Goal: Ask a question: Seek information or help from site administrators or community

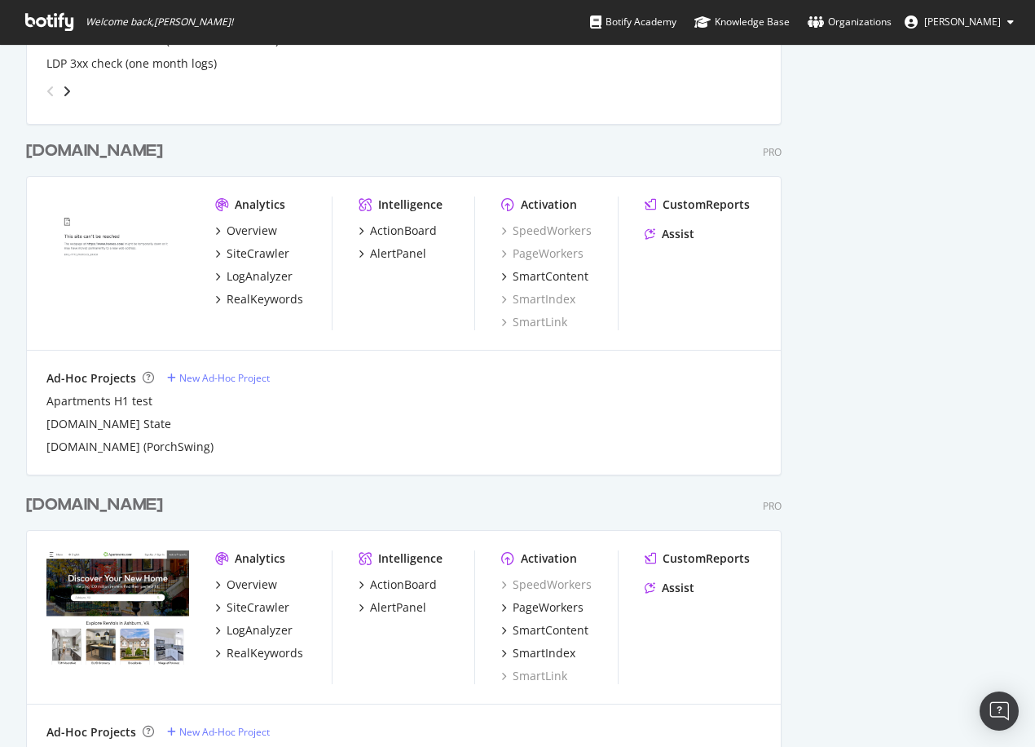
scroll to position [815, 0]
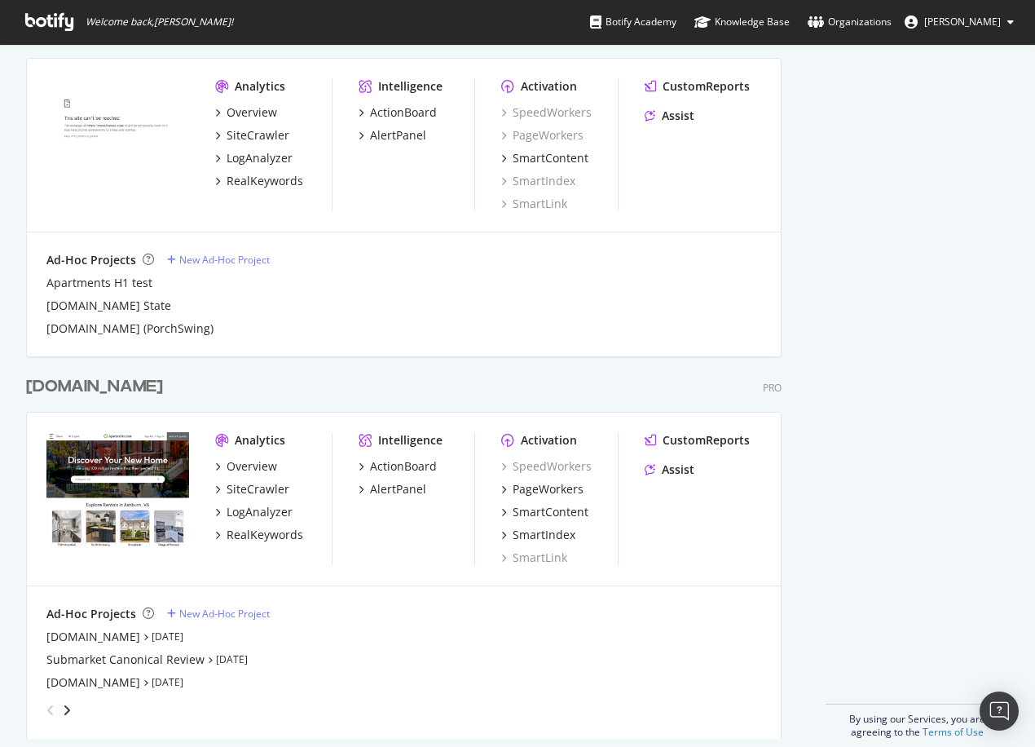
click at [115, 382] on div "[DOMAIN_NAME]" at bounding box center [94, 387] width 137 height 24
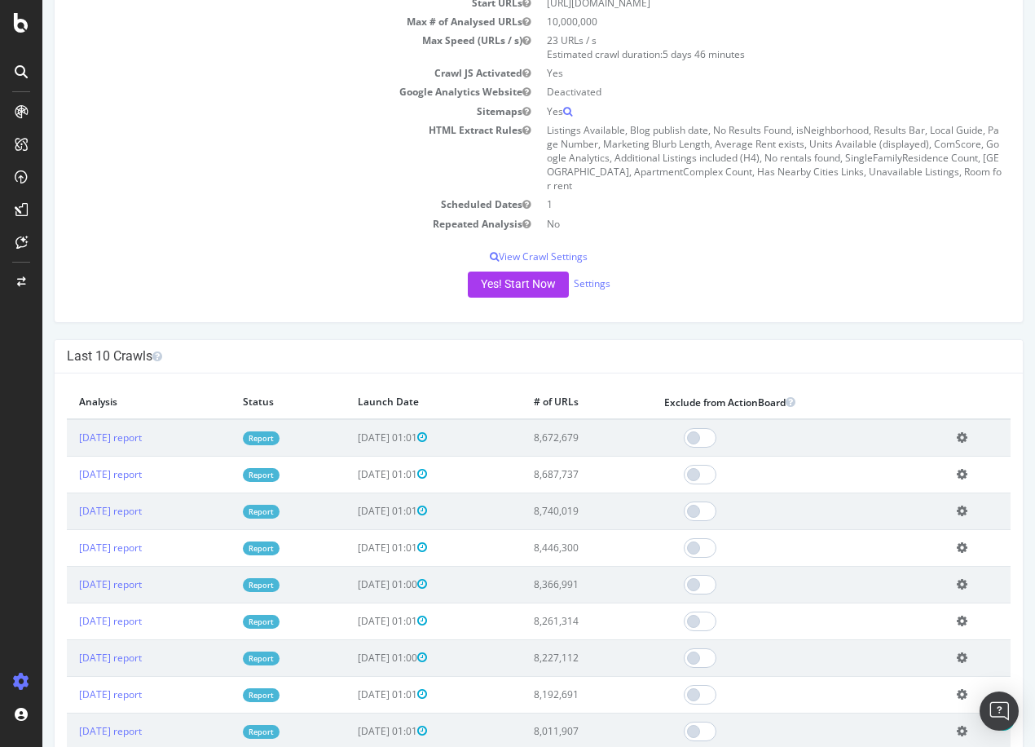
scroll to position [245, 0]
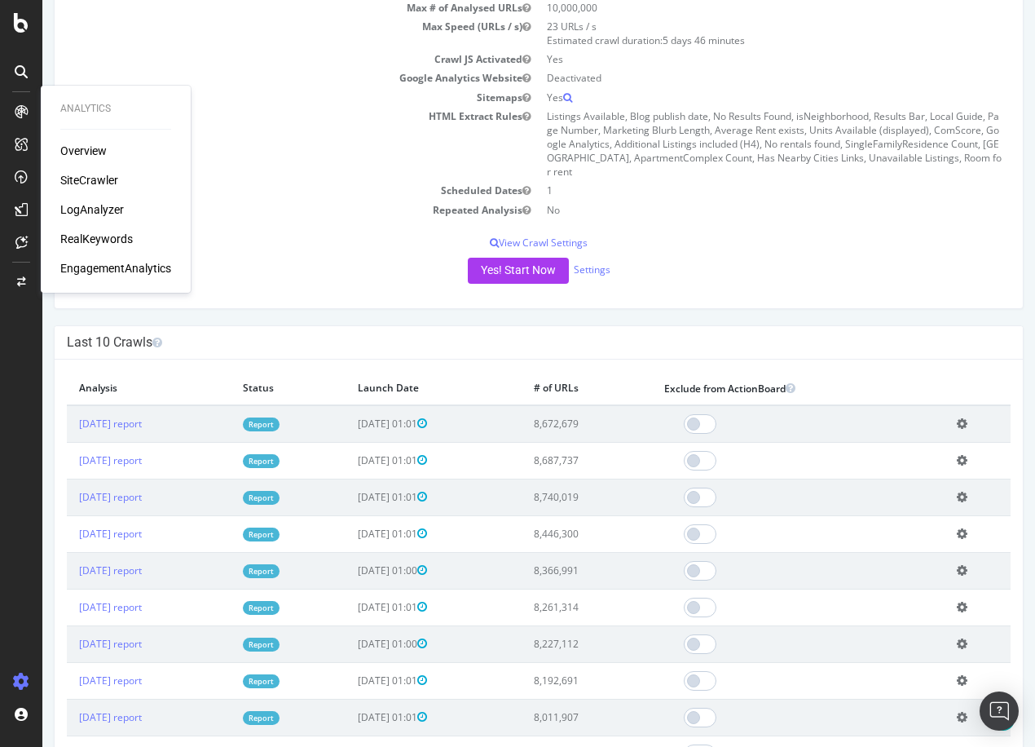
click at [90, 239] on div "RealKeywords" at bounding box center [96, 239] width 73 height 16
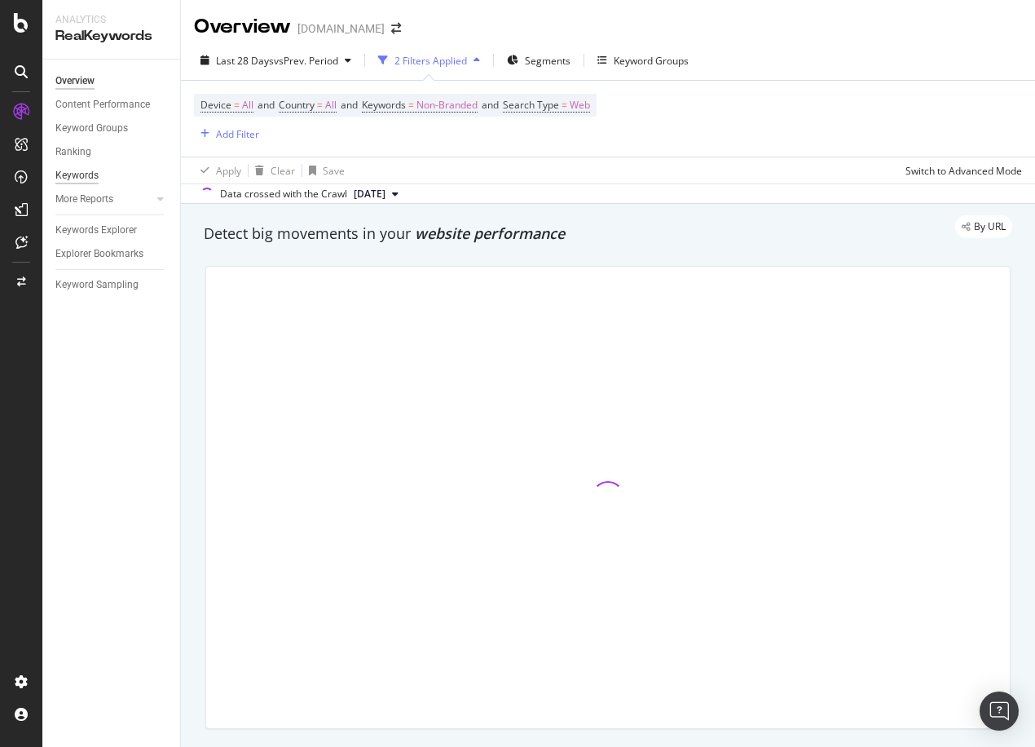
click at [92, 179] on div "Keywords" at bounding box center [76, 175] width 43 height 17
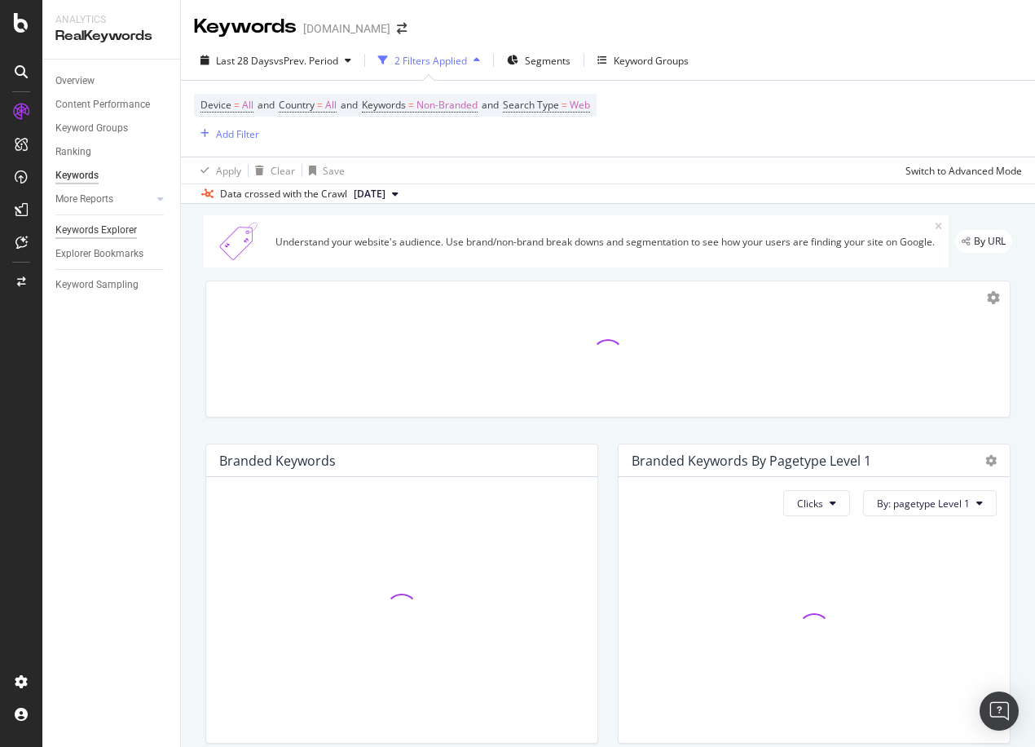
click at [96, 230] on div "Keywords Explorer" at bounding box center [96, 230] width 82 height 17
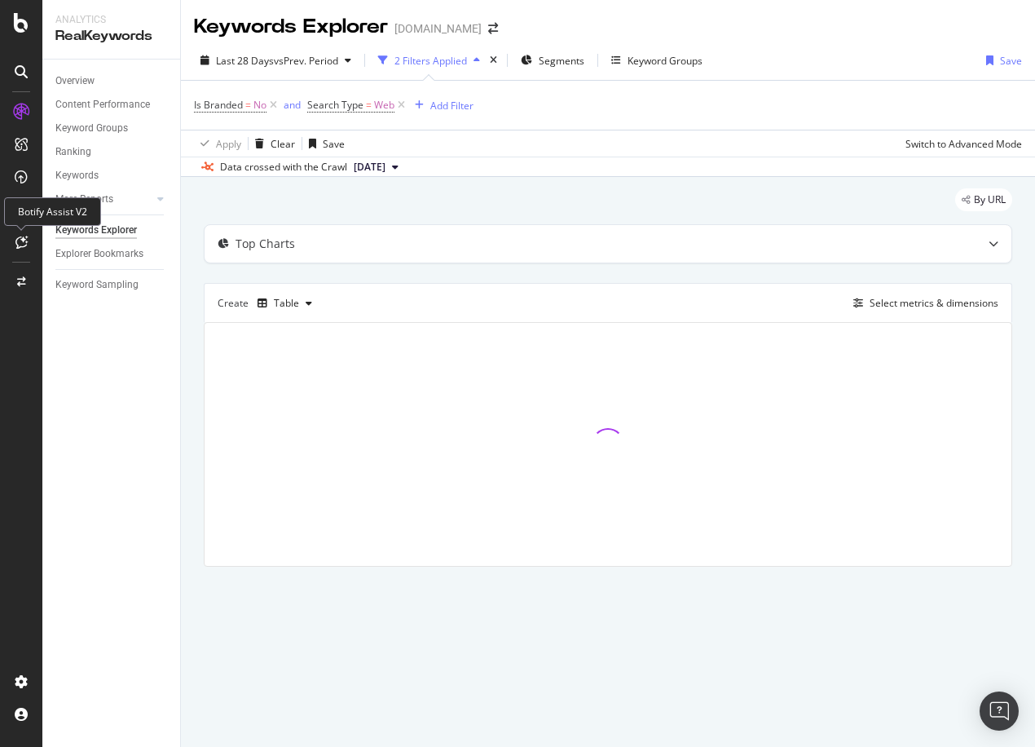
click at [24, 245] on icon at bounding box center [21, 242] width 12 height 13
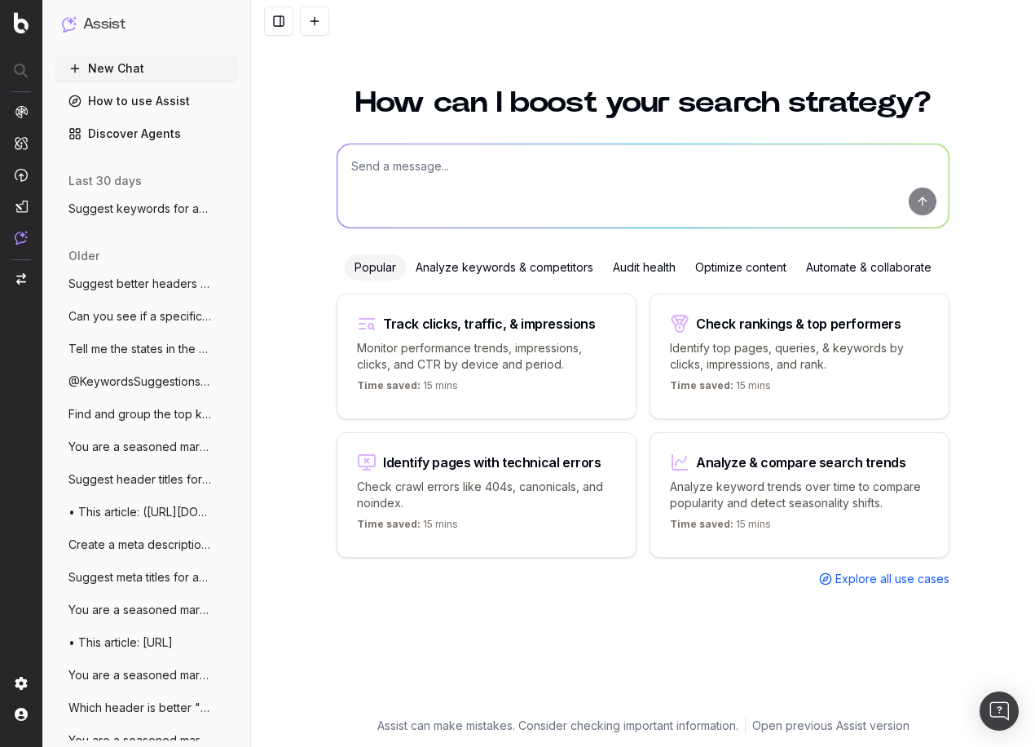
click at [516, 192] on textarea at bounding box center [643, 185] width 611 height 83
click at [118, 133] on link "Discover Agents" at bounding box center [146, 134] width 183 height 26
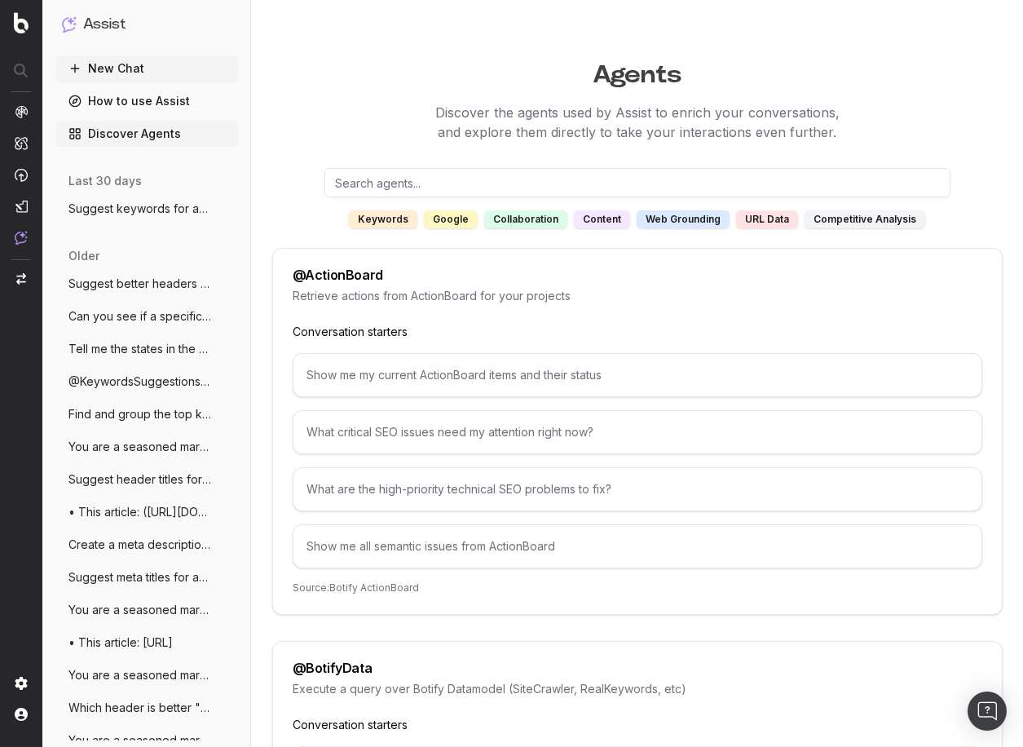
click at [401, 226] on div "keywords" at bounding box center [383, 219] width 68 height 18
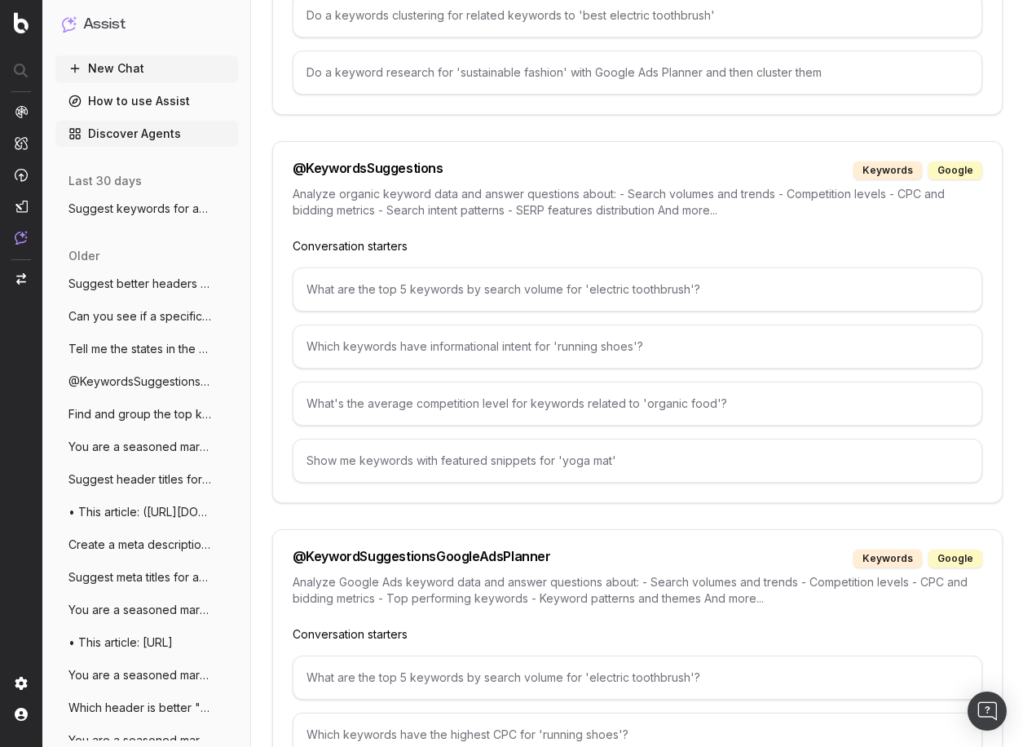
scroll to position [1711, 0]
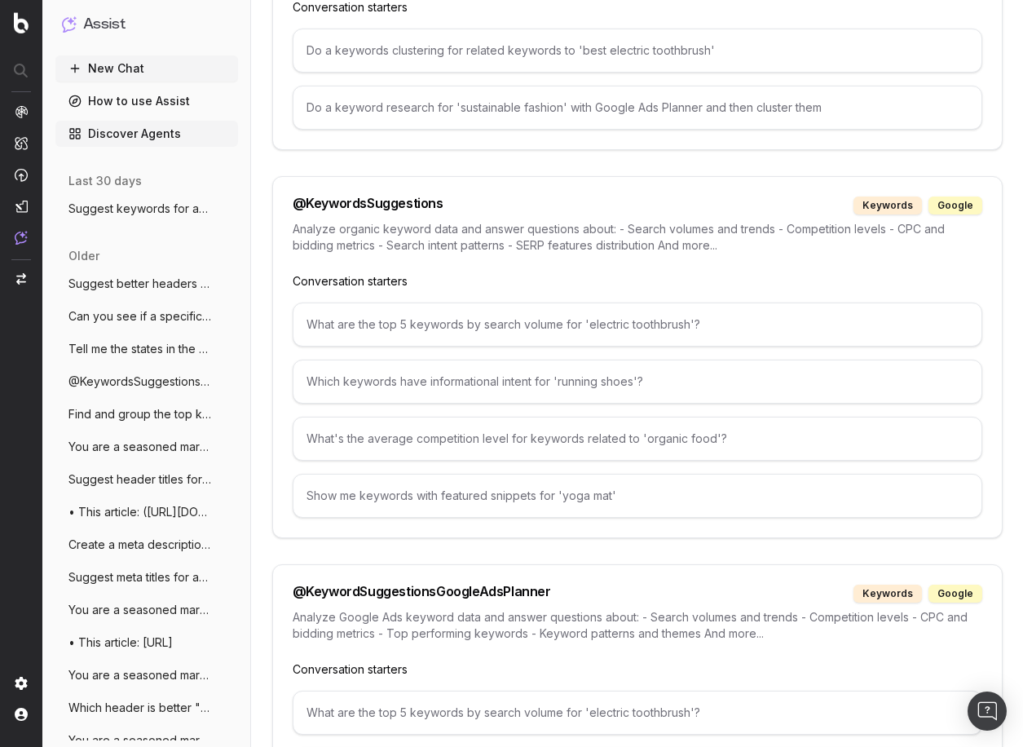
click at [703, 322] on div "What are the top 5 keywords by search volume for 'electric toothbrush'?" at bounding box center [638, 324] width 690 height 44
click at [567, 315] on div "What are the top 5 keywords by search volume for 'electric toothbrush'?" at bounding box center [638, 324] width 690 height 44
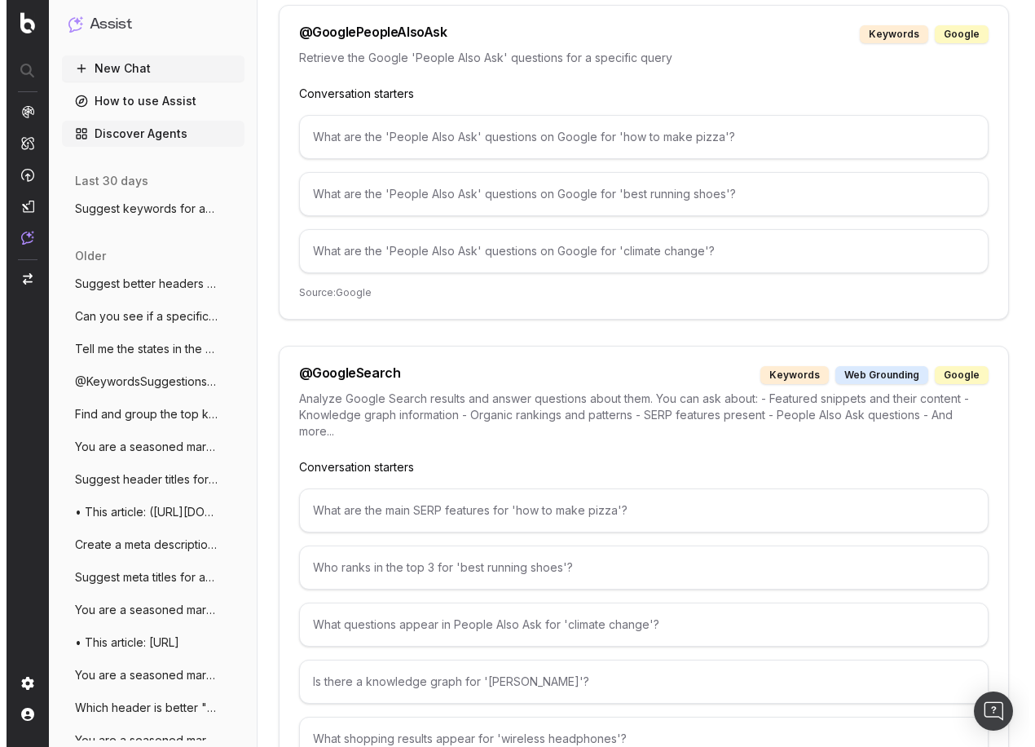
scroll to position [0, 0]
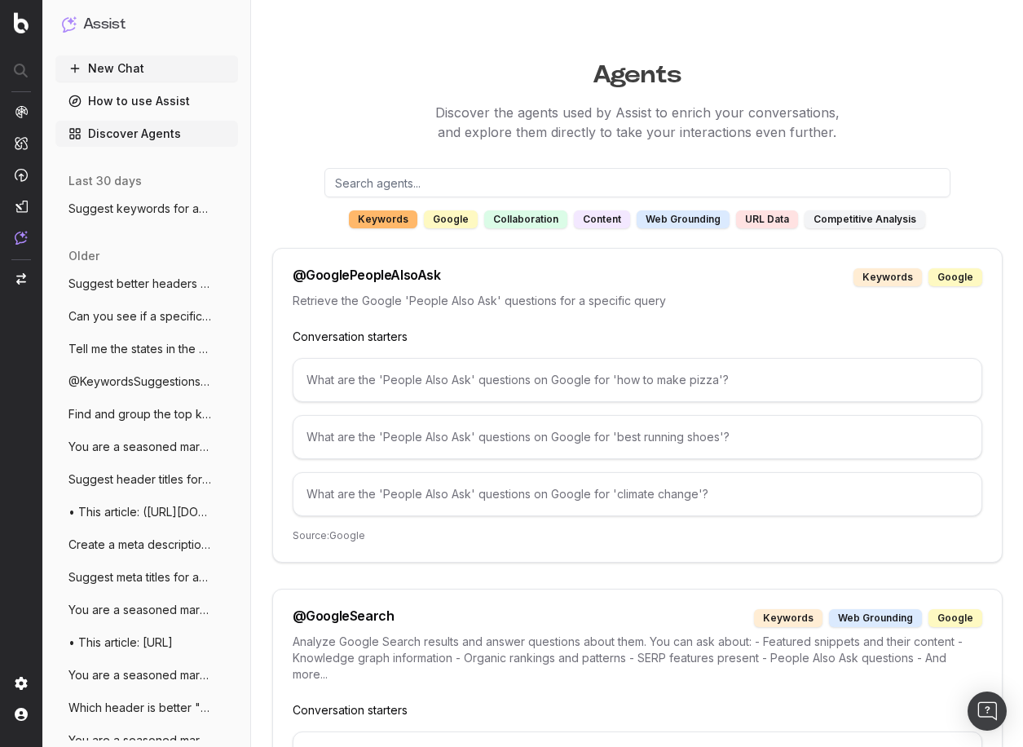
click at [368, 192] on input "text" at bounding box center [637, 182] width 626 height 29
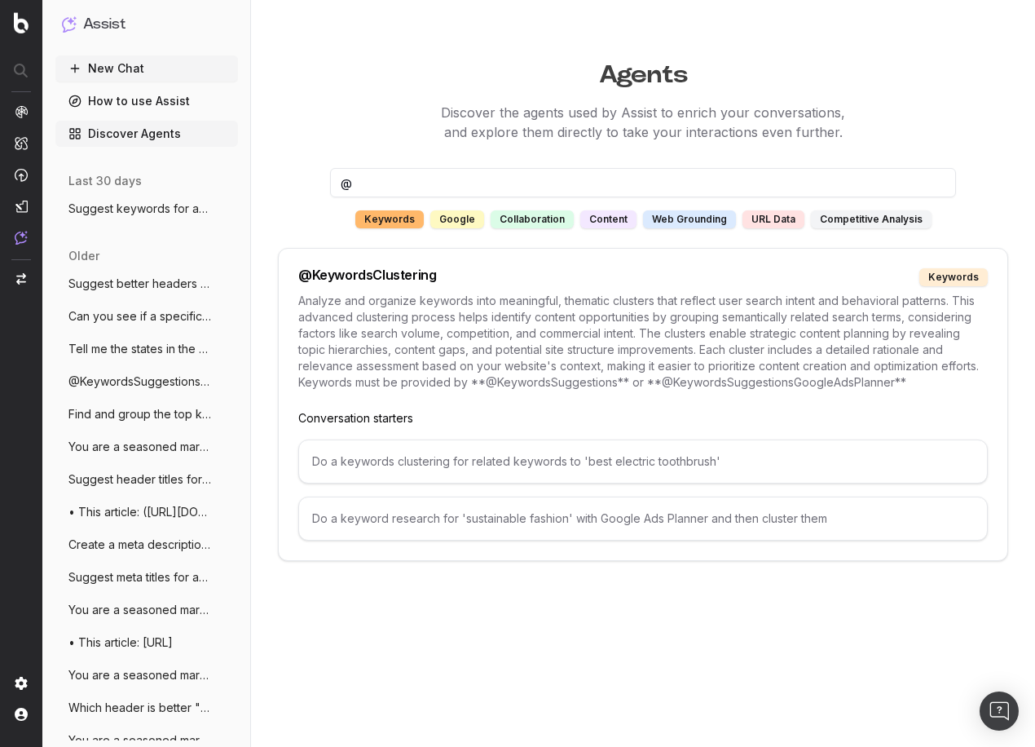
type input "@"
click at [120, 65] on button "New Chat" at bounding box center [146, 68] width 183 height 26
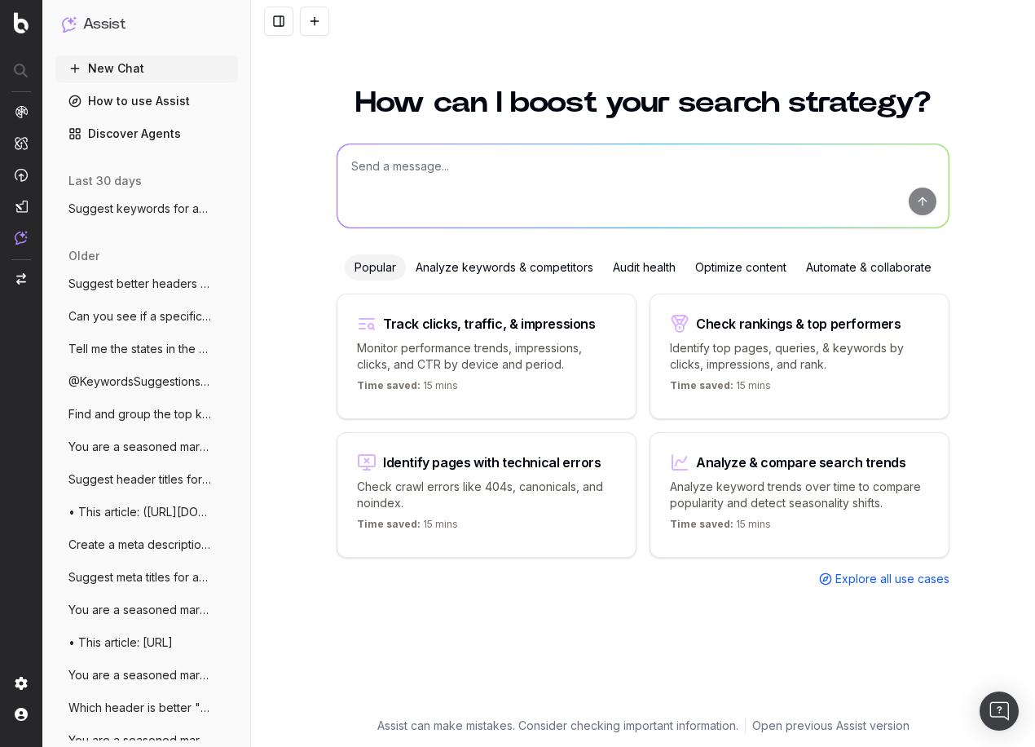
click at [476, 165] on textarea at bounding box center [643, 185] width 611 height 83
click at [506, 263] on div "Analyze keywords & competitors" at bounding box center [504, 267] width 197 height 26
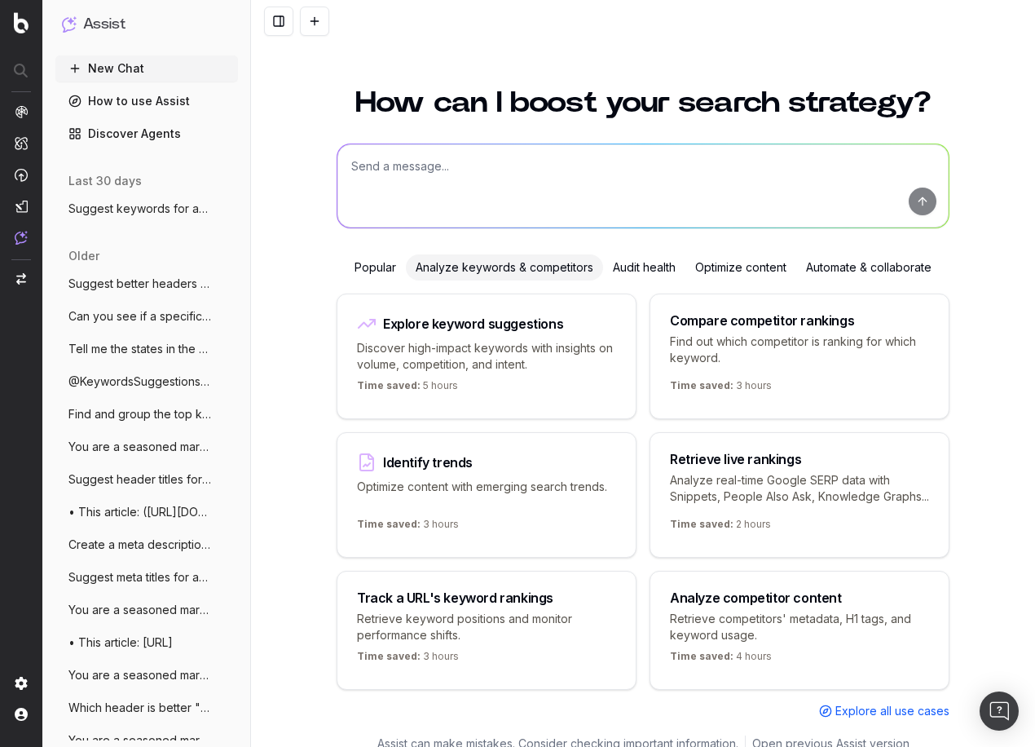
scroll to position [41, 0]
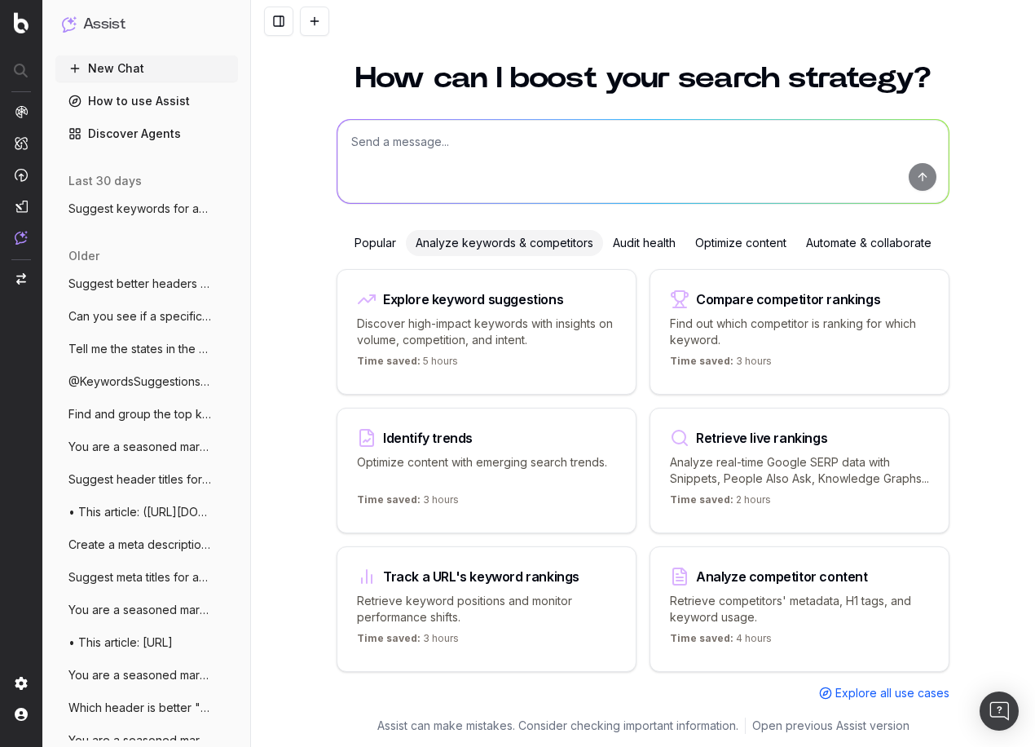
click at [538, 293] on div "Explore keyword suggestions" at bounding box center [473, 299] width 180 height 13
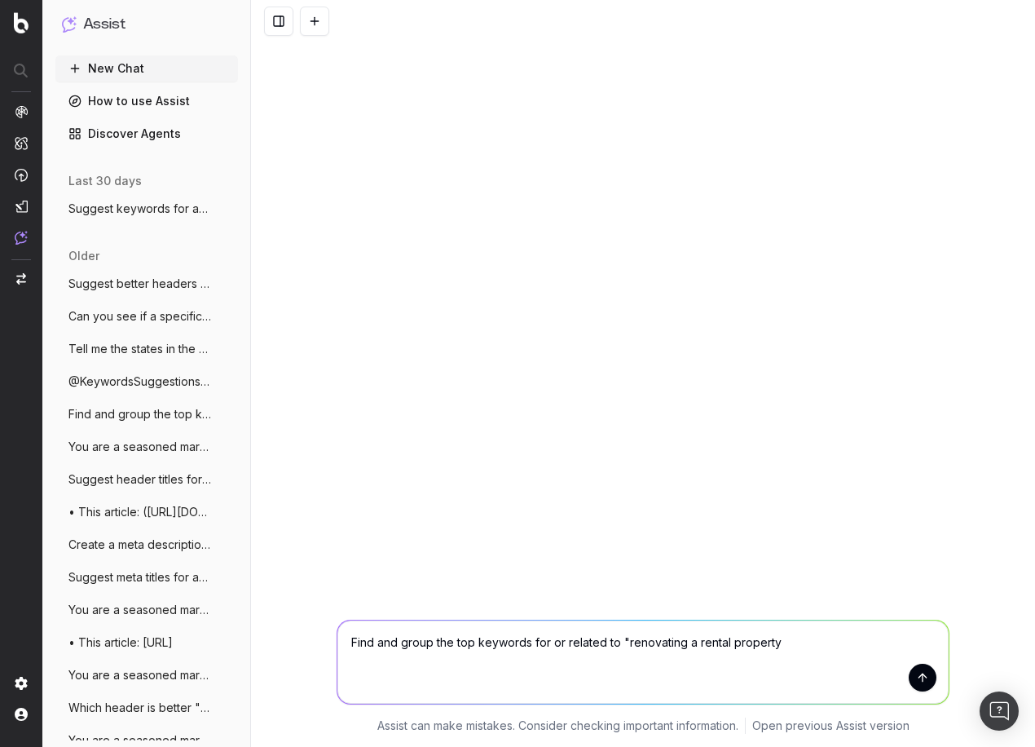
type textarea "Find and group the top keywords for or related to "renovating a rental property""
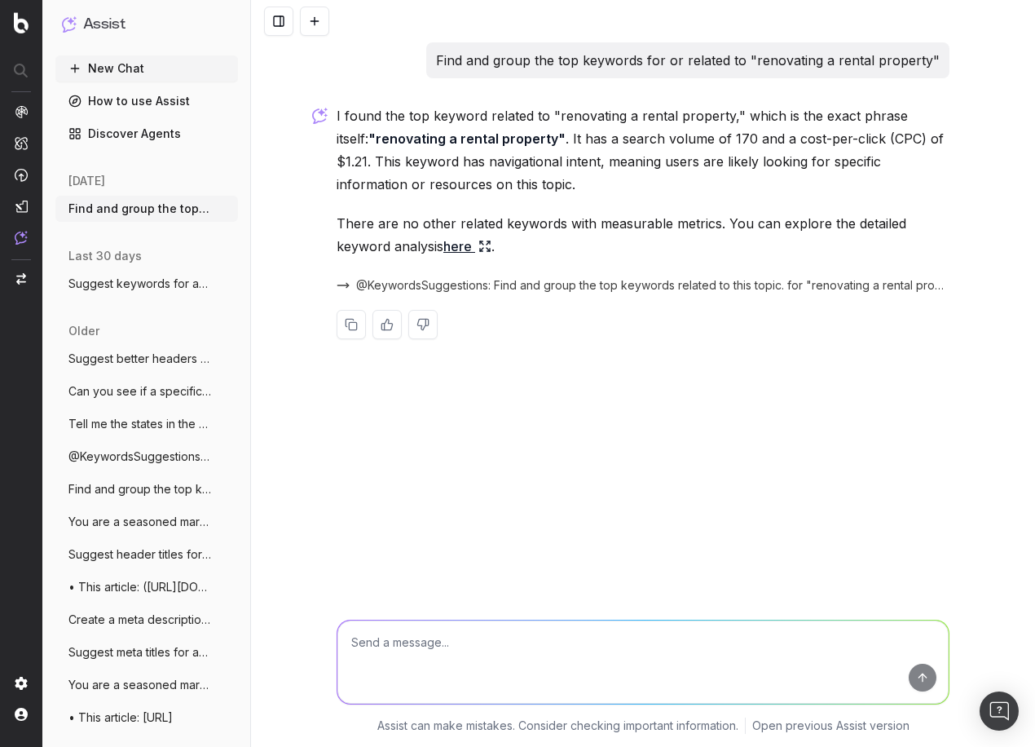
click at [470, 245] on link "here" at bounding box center [468, 246] width 48 height 23
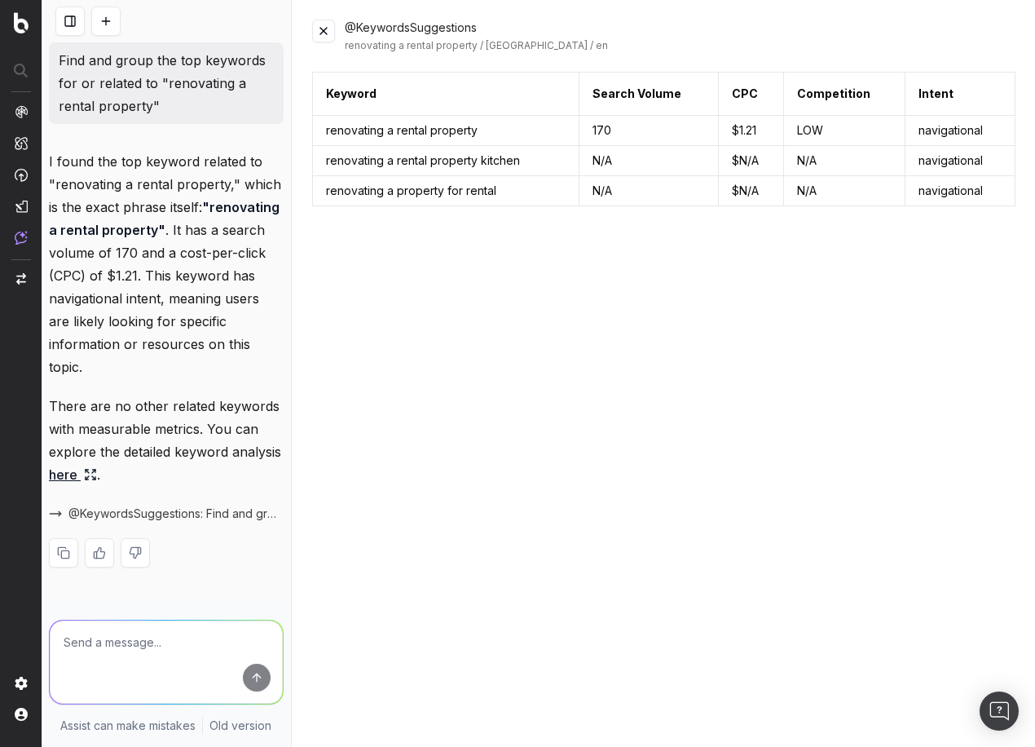
click at [320, 37] on button at bounding box center [323, 31] width 23 height 23
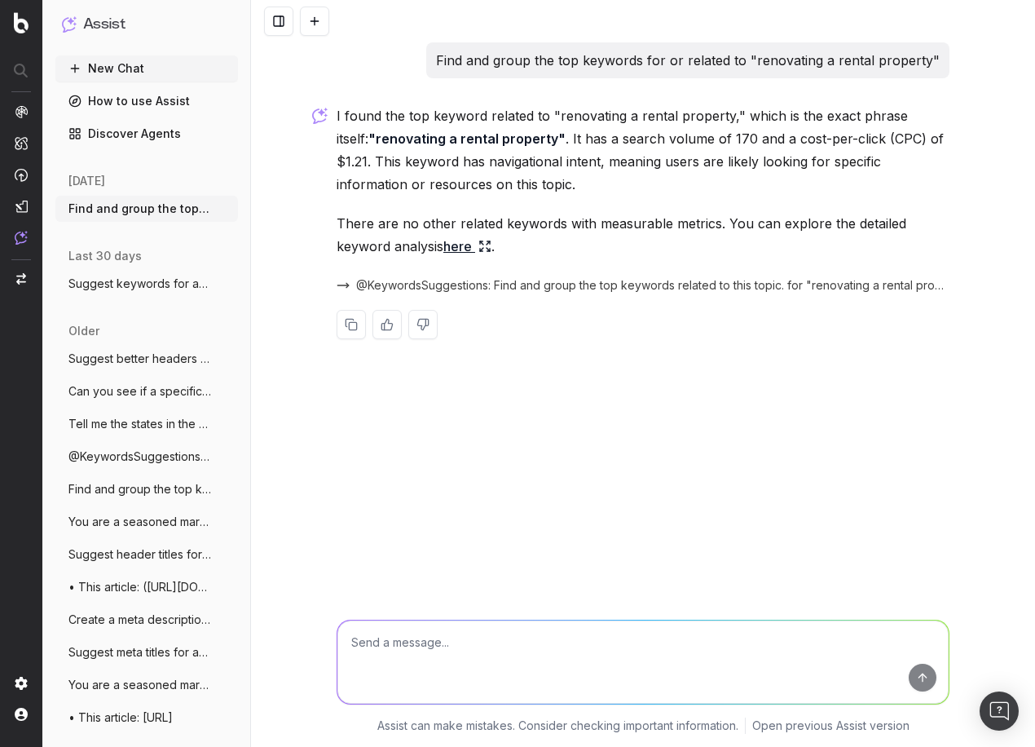
click at [498, 654] on textarea at bounding box center [643, 661] width 611 height 83
type textarea "What are other high-volume keywords that you would suggest?"
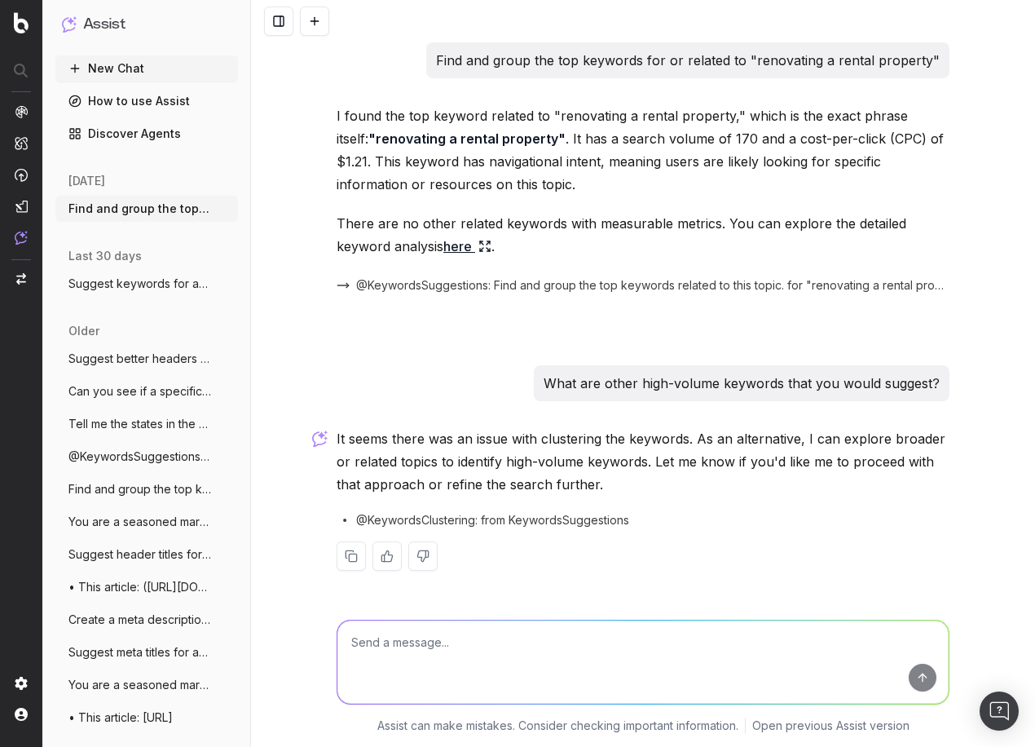
click at [549, 629] on textarea at bounding box center [643, 661] width 611 height 83
type textarea "Yes"
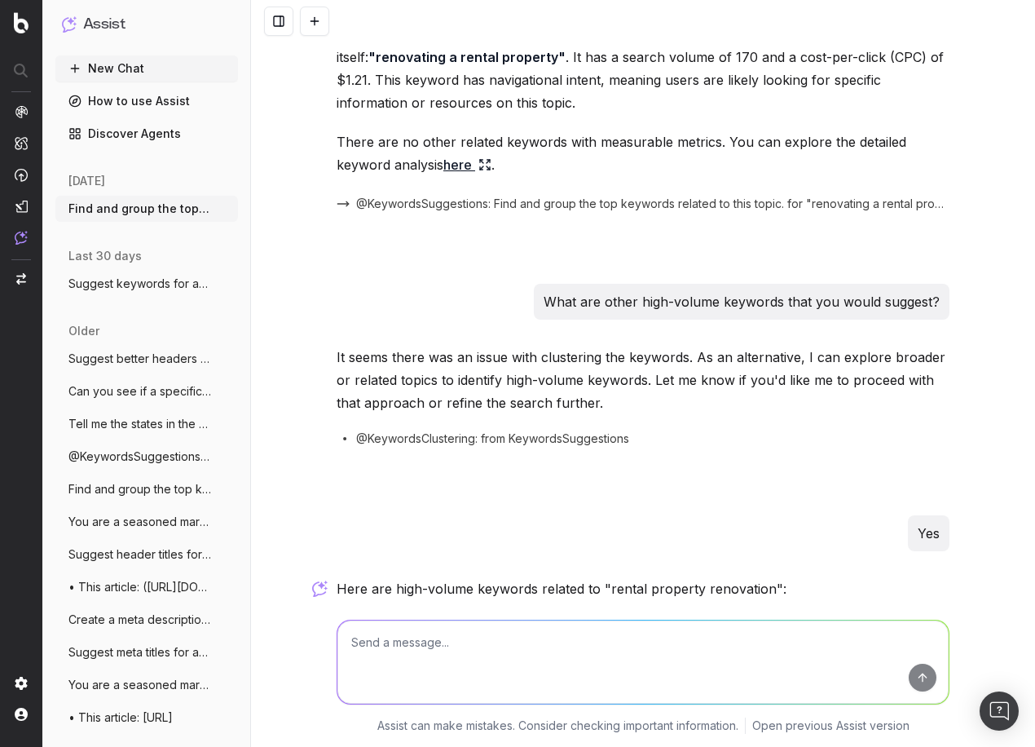
scroll to position [449, 0]
